Goal: Task Accomplishment & Management: Use online tool/utility

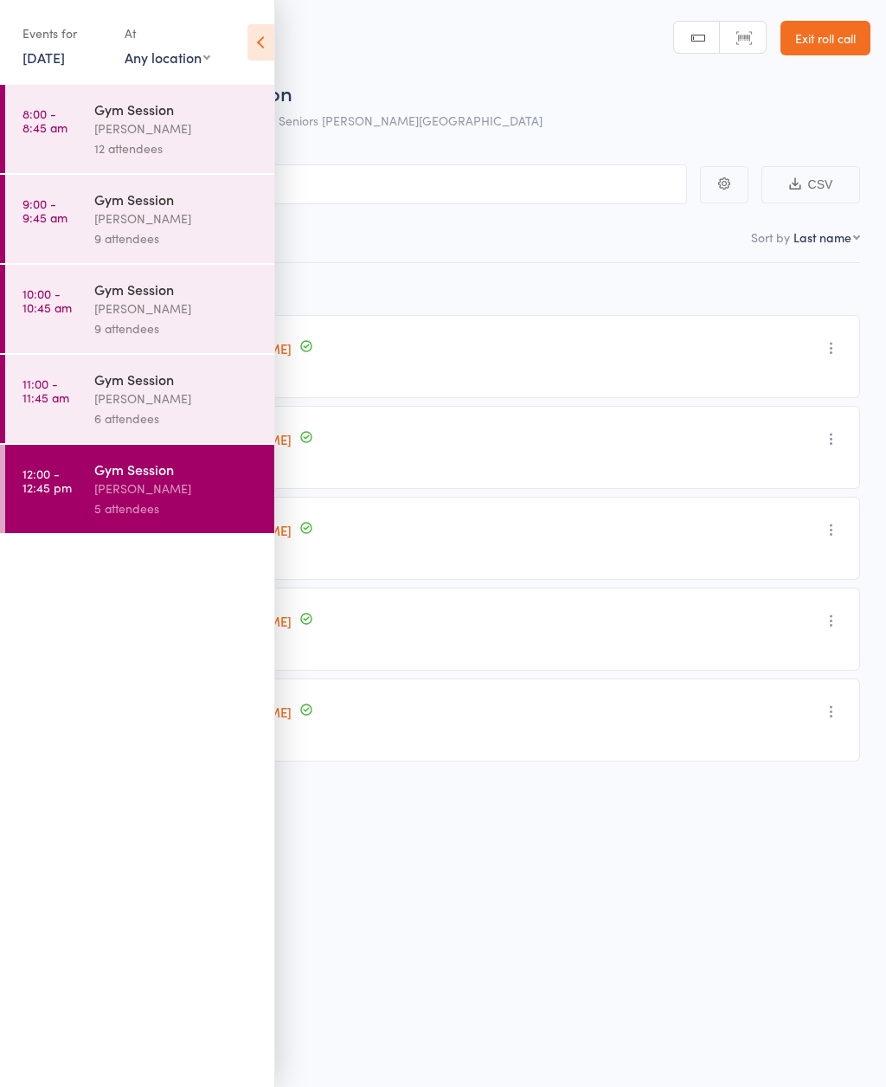
click at [836, 37] on link "Exit roll call" at bounding box center [825, 38] width 90 height 35
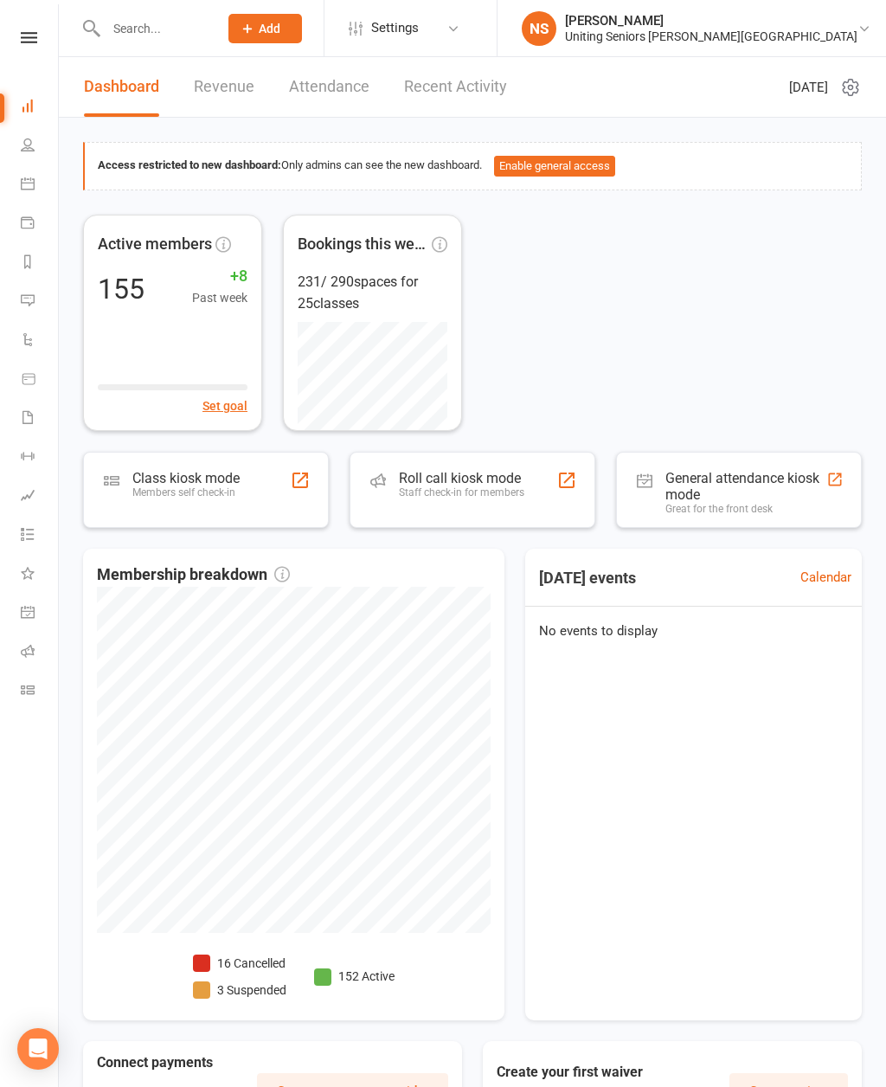
click at [710, 485] on div "General attendance kiosk mode" at bounding box center [745, 486] width 161 height 33
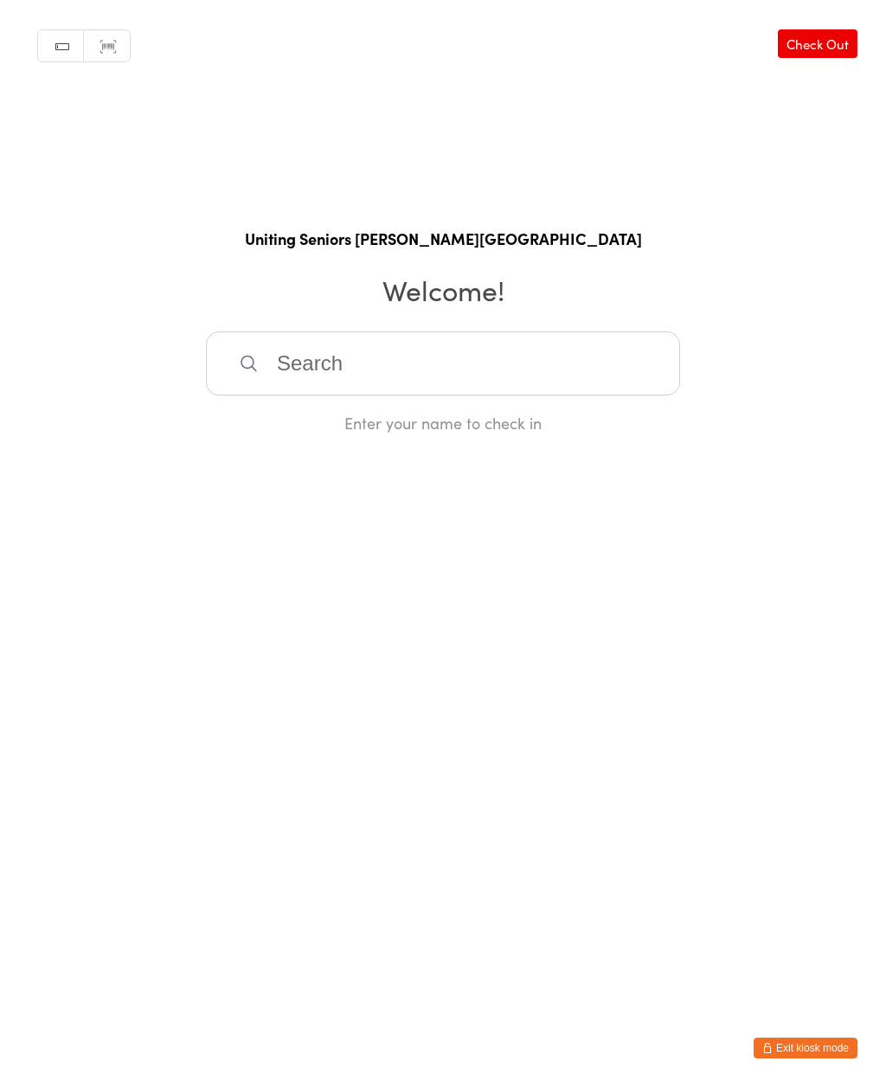
click at [564, 376] on input "search" at bounding box center [443, 363] width 474 height 64
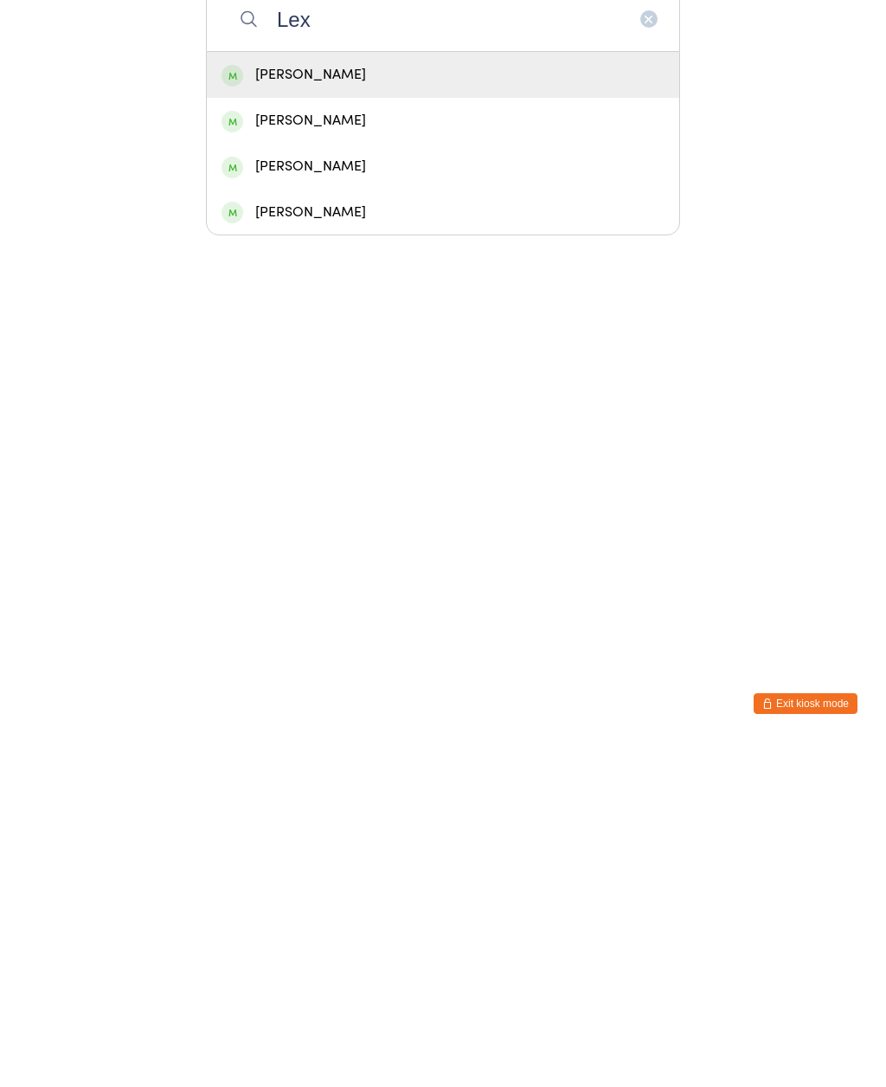
type input "Lex"
click at [271, 408] on div "Lex Henery" at bounding box center [442, 419] width 443 height 23
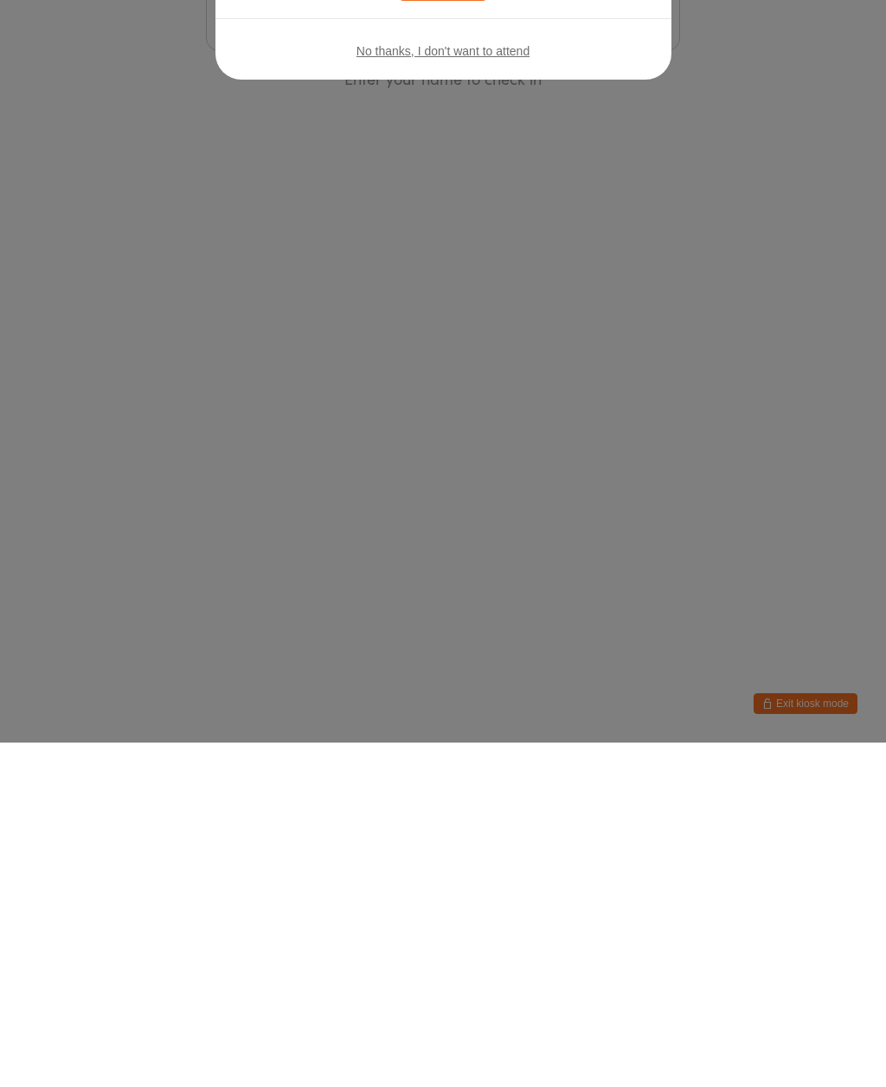
click at [447, 341] on div "Welcome, Lex! You have no bookings scheduled for today. Click the button below …" at bounding box center [443, 543] width 886 height 1087
